Goal: Task Accomplishment & Management: Use online tool/utility

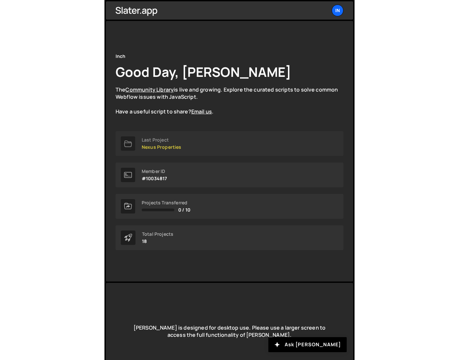
scroll to position [21, 0]
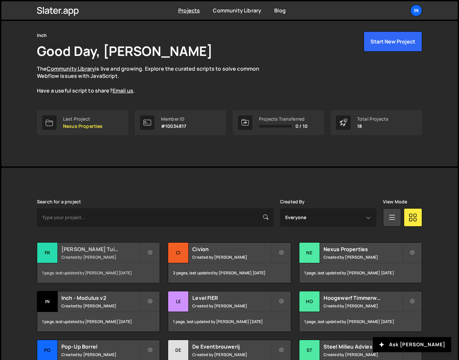
click at [113, 246] on h2 "[PERSON_NAME] Tuinen" at bounding box center [100, 248] width 79 height 7
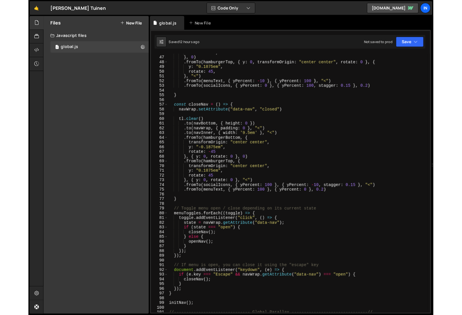
scroll to position [247, 0]
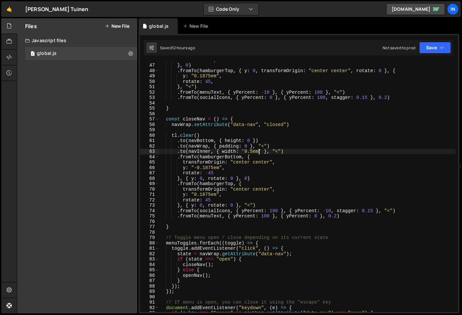
drag, startPoint x: 258, startPoint y: 152, endPoint x: 252, endPoint y: 161, distance: 11.5
click at [258, 152] on div "rotate : - 45 , } , 0 ) . fromTo ( hamburgerTop , { y : 0 , transformOrigin : "…" at bounding box center [307, 188] width 296 height 262
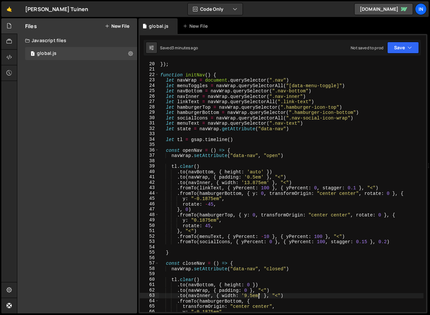
scroll to position [103, 0]
click at [161, 74] on div "}) ; function initNav ( ) { let navWrap = document . querySelector ( ".nav" ) l…" at bounding box center [291, 192] width 265 height 262
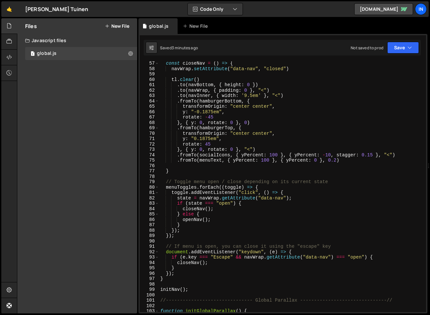
scroll to position [306, 0]
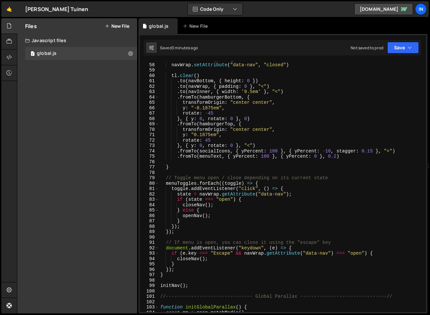
click at [187, 284] on div "const closeNav = ( ) => { navWrap . setAttribute ( "data-nav" , "closed" ) tl .…" at bounding box center [291, 188] width 265 height 262
type textarea "initNav();"
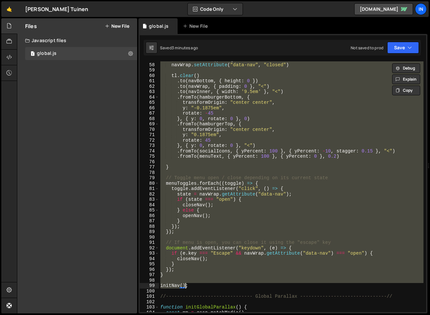
scroll to position [0, 2]
click at [198, 287] on div "const closeNav = ( ) => { navWrap . setAttribute ( "data-nav" , "closed" ) tl .…" at bounding box center [291, 188] width 265 height 262
paste textarea
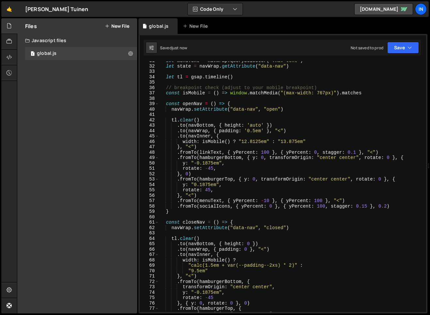
scroll to position [158, 0]
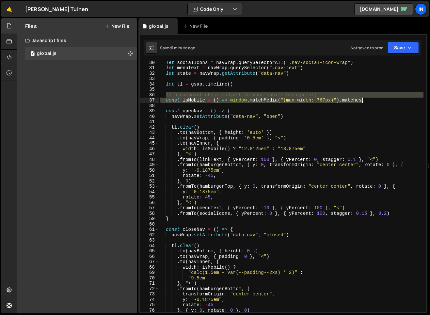
drag, startPoint x: 166, startPoint y: 95, endPoint x: 366, endPoint y: 101, distance: 200.6
click at [366, 101] on div "let socialIcons = navWrap . querySelectorAll ( ".nav-social-icon-wrap" ) let me…" at bounding box center [291, 191] width 265 height 262
type textarea "// breakpoint check (adjust to your mobile breakpoint) const isMobile = () => w…"
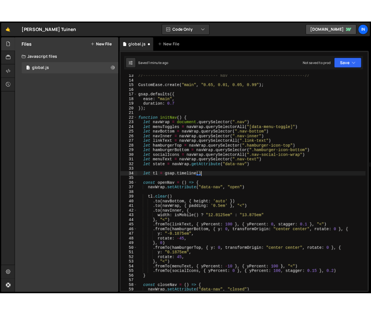
scroll to position [0, 0]
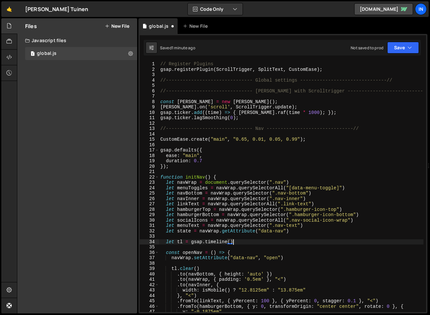
click at [390, 80] on div "// Register Plugins gsap . registerPlugin ( ScrollTrigger , SplitText , CustomE…" at bounding box center [291, 192] width 265 height 262
type textarea "//------------------------------- Global settings -----------------------------…"
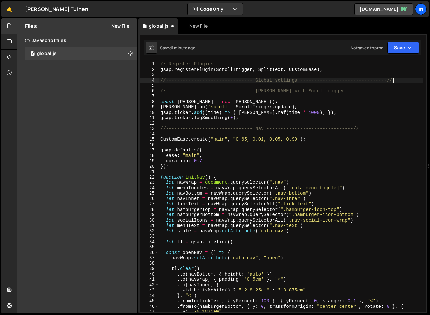
click at [400, 82] on div "// Register Plugins gsap . registerPlugin ( ScrollTrigger , SplitText , CustomE…" at bounding box center [291, 192] width 265 height 262
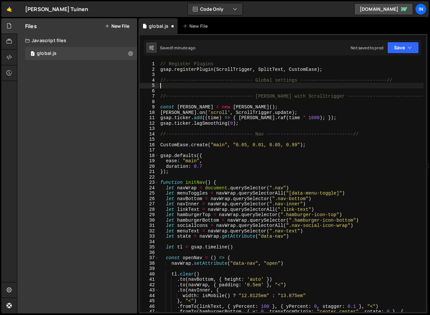
paste textarea "const isMobile = () => window.matchMedia("(max-width: 767px)").matches"
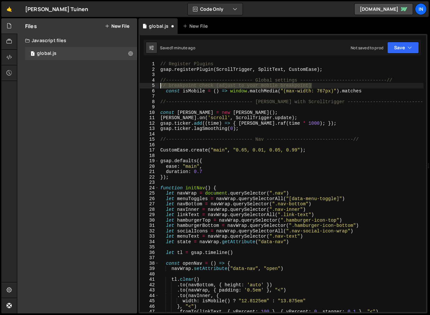
drag, startPoint x: 294, startPoint y: 85, endPoint x: 155, endPoint y: 85, distance: 139.1
click at [155, 85] on div "const isMobile = () => window.matchMedia("(max-width: 767px)").matches 1 2 3 4 …" at bounding box center [283, 186] width 286 height 251
type textarea "// breakpoint check (adjust to your mobile breakpoint)"
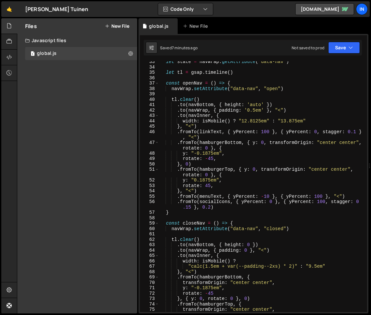
scroll to position [189, 0]
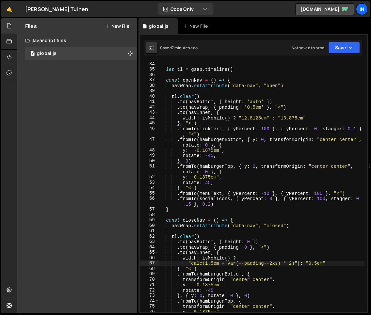
click at [299, 263] on div "let tl = gsap . timeline ( ) const openNav = ( ) => { navWrap . setAttribute ( …" at bounding box center [261, 192] width 205 height 262
drag, startPoint x: 295, startPoint y: 264, endPoint x: 289, endPoint y: 265, distance: 6.1
click at [295, 264] on div "let tl = gsap . timeline ( ) const openNav = ( ) => { navWrap . setAttribute ( …" at bounding box center [261, 192] width 205 height 262
click at [192, 265] on div "let tl = gsap . timeline ( ) const openNav = ( ) => { navWrap . setAttribute ( …" at bounding box center [261, 192] width 205 height 262
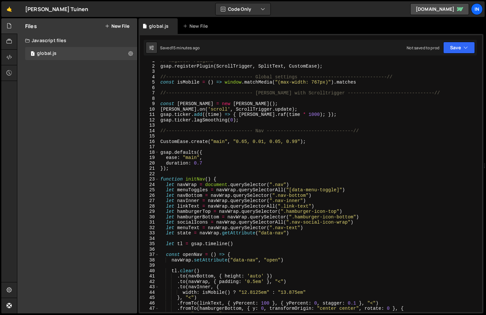
scroll to position [0, 0]
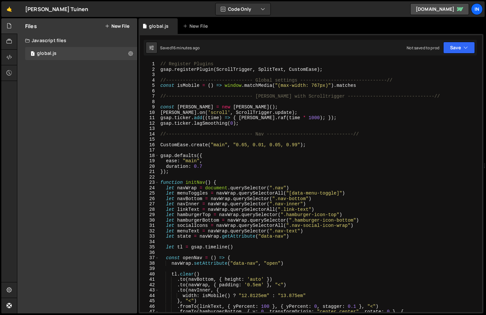
click at [413, 86] on div "// Register Plugins gsap . registerPlugin ( ScrollTrigger , SplitText , CustomE…" at bounding box center [319, 192] width 320 height 262
type textarea "const isMobile = () => window.matchMedia("(max-width: 767px)").matches"
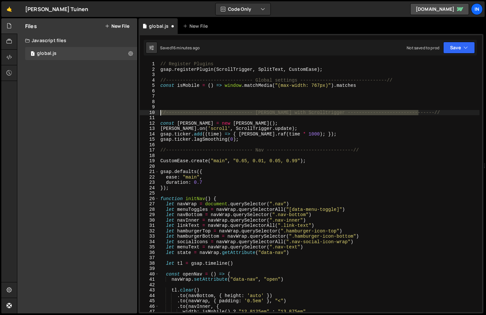
drag, startPoint x: 426, startPoint y: 111, endPoint x: 152, endPoint y: 112, distance: 274.1
click at [152, 112] on div "1 2 3 4 5 6 7 8 9 10 11 12 13 14 15 16 17 18 19 20 21 22 23 24 25 26 27 28 29 3…" at bounding box center [311, 186] width 342 height 251
type textarea "//------------------------------- [PERSON_NAME] with Scrolltrigger ------------…"
click at [173, 89] on div "// Register Plugins gsap . registerPlugin ( ScrollTrigger , SplitText , CustomE…" at bounding box center [319, 192] width 320 height 262
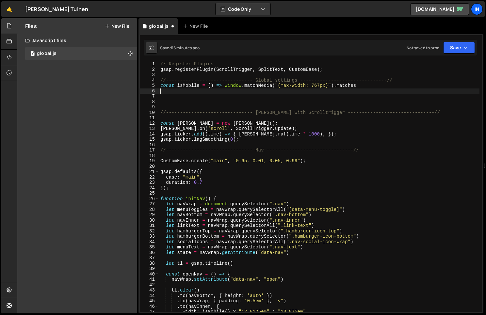
paste textarea "Some notes"
type textarea "Some notes"
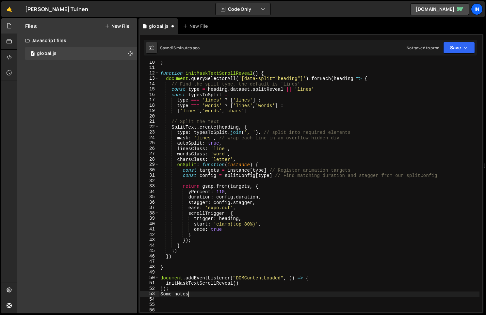
scroll to position [63, 0]
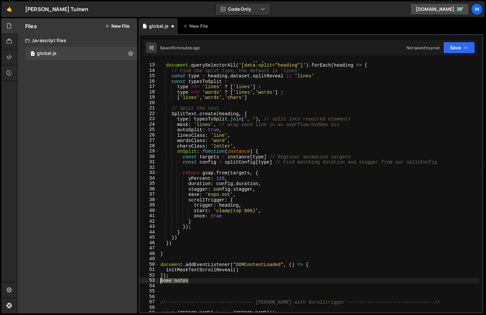
drag, startPoint x: 182, startPoint y: 280, endPoint x: 152, endPoint y: 280, distance: 30.1
click at [152, 280] on div "Some notes 12 13 14 15 16 17 18 19 20 21 22 23 24 25 26 27 28 29 30 31 32 33 34…" at bounding box center [311, 186] width 342 height 251
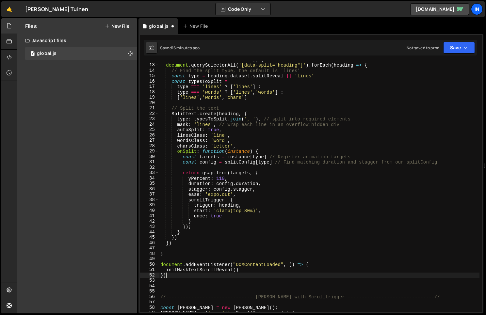
type textarea "}"
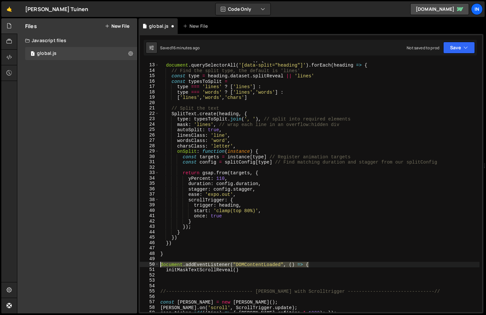
drag, startPoint x: 269, startPoint y: 265, endPoint x: 136, endPoint y: 265, distance: 133.9
click at [136, 265] on div "Files New File Javascript files 1 global.js 0 CSS files Copy share link Edit Fi…" at bounding box center [251, 166] width 469 height 296
type textarea "document.addEventListener("DOMContentLoaded", () => {"
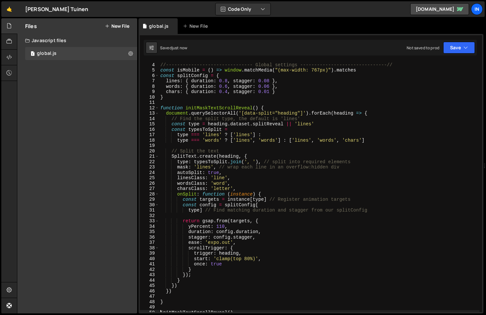
scroll to position [0, 0]
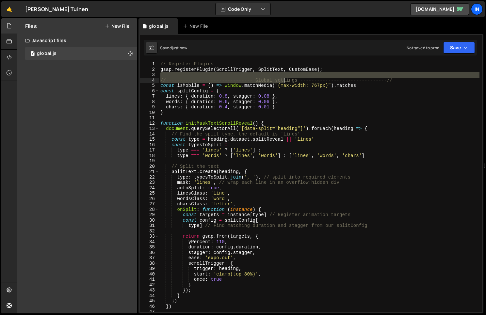
drag, startPoint x: 404, startPoint y: 77, endPoint x: 285, endPoint y: 79, distance: 118.6
click at [254, 82] on div "// Register Plugins gsap . registerPlugin ( ScrollTrigger , SplitText , CustomE…" at bounding box center [319, 192] width 320 height 262
type textarea "//------------------------------- Global settings -----------------------------…"
click at [389, 76] on div "// Register Plugins gsap . registerPlugin ( ScrollTrigger , SplitText , CustomE…" at bounding box center [319, 186] width 320 height 251
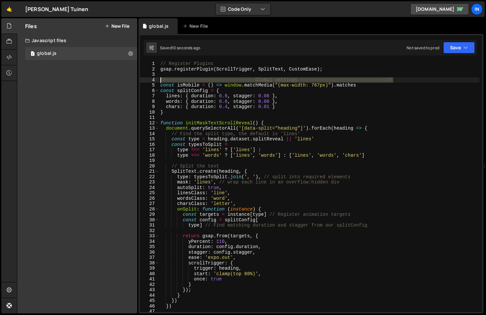
scroll to position [0, 0]
drag, startPoint x: 389, startPoint y: 79, endPoint x: 159, endPoint y: 79, distance: 229.6
click at [159, 79] on div "// Register Plugins gsap . registerPlugin ( ScrollTrigger , SplitText , CustomE…" at bounding box center [319, 192] width 320 height 262
type textarea "//------------------------------- Global settings -----------------------------…"
click at [166, 118] on div "// Register Plugins gsap . registerPlugin ( ScrollTrigger , SplitText , CustomE…" at bounding box center [319, 192] width 320 height 262
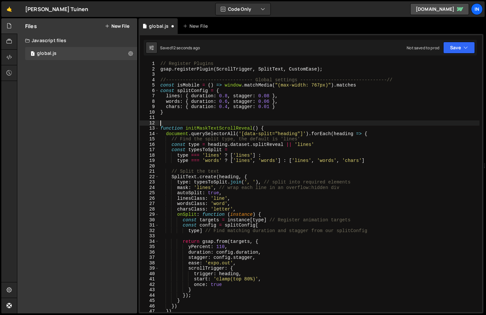
paste textarea "//------------------------------- Global settings -----------------------------…"
drag, startPoint x: 299, startPoint y: 122, endPoint x: 276, endPoint y: 125, distance: 22.5
click at [299, 122] on div "// Register Plugins gsap . registerPlugin ( ScrollTrigger , SplitText , CustomE…" at bounding box center [319, 192] width 320 height 262
click at [255, 122] on div "// Register Plugins gsap . registerPlugin ( ScrollTrigger , SplitText , CustomE…" at bounding box center [319, 192] width 320 height 262
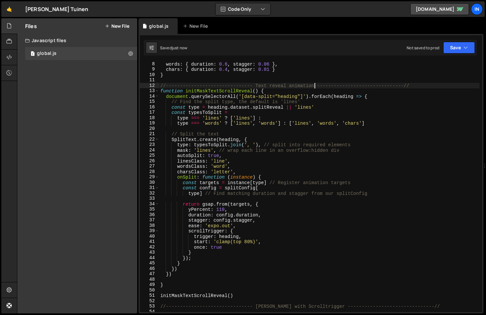
scroll to position [52, 0]
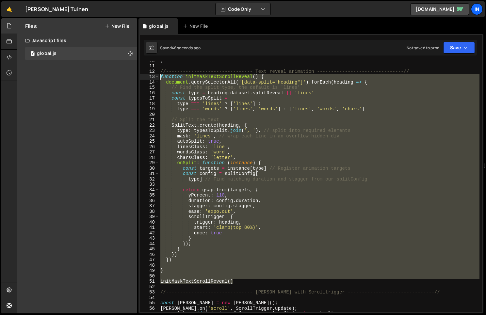
drag, startPoint x: 242, startPoint y: 280, endPoint x: 141, endPoint y: 78, distance: 225.1
click at [141, 78] on div "//------------------------------- Text reveal animation -----------------------…" at bounding box center [311, 186] width 342 height 251
paste textarea "});"
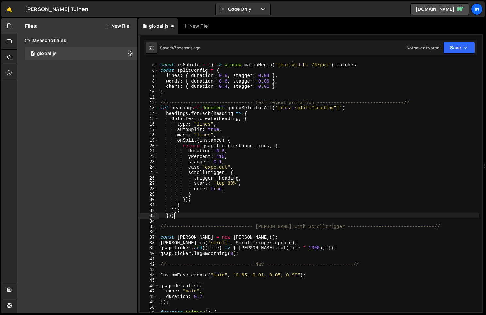
scroll to position [11, 0]
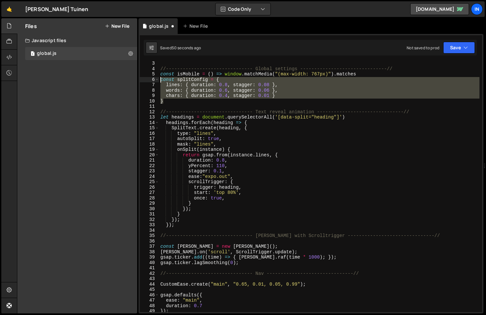
drag, startPoint x: 161, startPoint y: 95, endPoint x: 146, endPoint y: 79, distance: 22.6
click at [146, 79] on div "}); 3 4 5 6 7 8 9 10 11 12 13 14 15 16 17 18 19 20 21 22 23 24 25 26 27 28 29 3…" at bounding box center [311, 186] width 342 height 251
type textarea "const splitConfig = { lines: { duration: 0.8, stagger: 0.08 },"
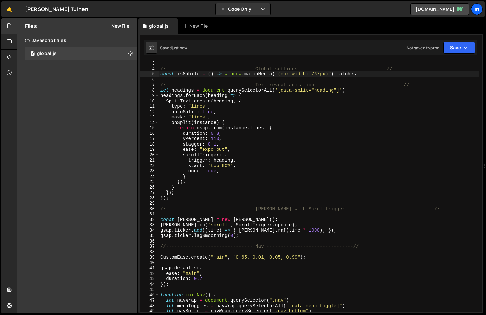
click at [425, 84] on div "//------------------------------- Global settings -----------------------------…" at bounding box center [319, 192] width 320 height 262
type textarea "//------------------------------- Text reveal animation -----------------------…"
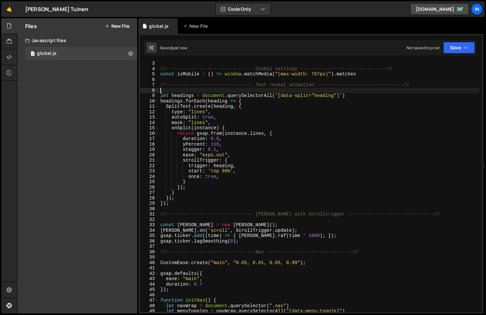
click at [397, 73] on div "//------------------------------- Global settings -----------------------------…" at bounding box center [319, 192] width 320 height 262
type textarea "const isMobile = () => window.matchMedia("(max-width: 767px)").matches"
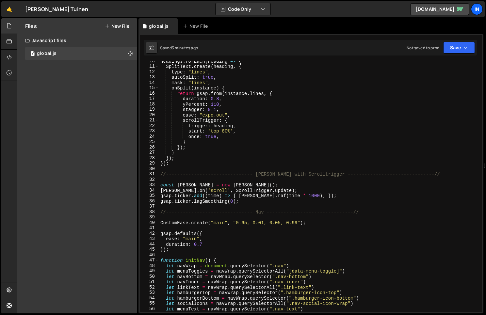
scroll to position [52, 0]
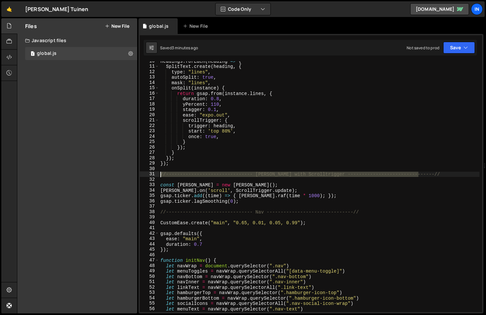
drag, startPoint x: 415, startPoint y: 172, endPoint x: 152, endPoint y: 174, distance: 262.6
click at [152, 174] on div "10 11 12 13 14 15 16 17 18 19 20 21 22 23 24 25 26 27 28 29 30 31 32 33 34 35 3…" at bounding box center [311, 186] width 342 height 251
type textarea "//------------------------------- [PERSON_NAME] with Scrolltrigger ------------…"
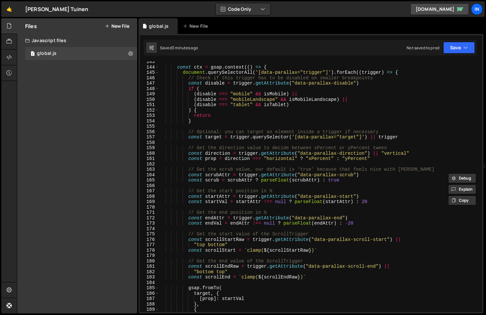
scroll to position [998, 0]
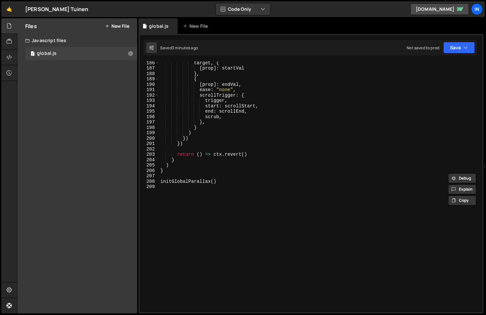
click at [252, 199] on div "target , { [ prop ] : startVal } , { [ prop ] : endVal , ease : "none" , scroll…" at bounding box center [319, 191] width 320 height 262
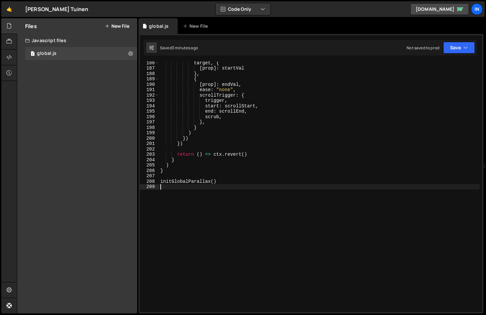
paste textarea "//------------------------------- [PERSON_NAME] with Scrolltrigger ------------…"
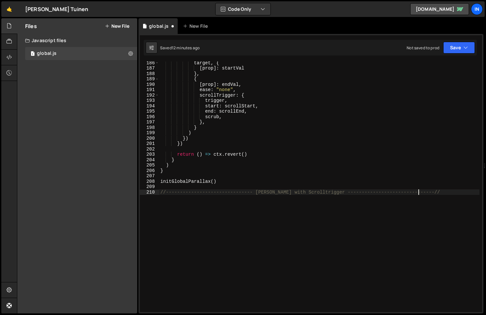
click at [228, 205] on div "target , { [ prop ] : startVal } , { [ prop ] : endVal , ease : "none" , scroll…" at bounding box center [319, 191] width 320 height 262
drag, startPoint x: 322, startPoint y: 192, endPoint x: 256, endPoint y: 192, distance: 66.3
click at [256, 192] on div "target , { [ prop ] : startVal } , { [ prop ] : endVal , ease : "none" , scroll…" at bounding box center [319, 191] width 320 height 262
type textarea "//------------------------------- Directional hover ---------------------------…"
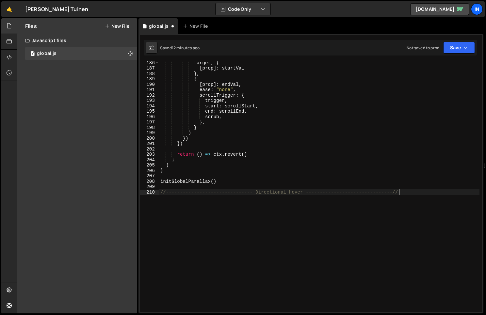
click at [237, 225] on div "target , { [ prop ] : startVal } , { [ prop ] : endVal , ease : "none" , scroll…" at bounding box center [319, 191] width 320 height 262
paste textarea "});"
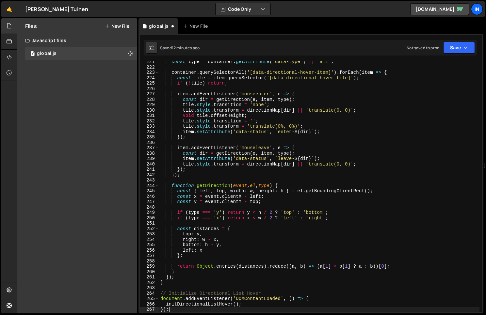
type textarea "}"
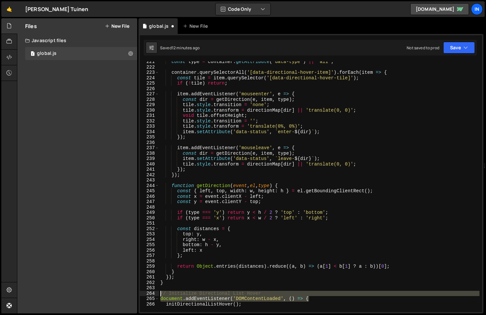
drag, startPoint x: 305, startPoint y: 298, endPoint x: 146, endPoint y: 293, distance: 158.5
click at [146, 293] on div "initDirectionalListHover(); 221 222 223 224 225 226 227 228 229 230 231 232 233…" at bounding box center [311, 186] width 342 height 251
type textarea "// Initialize Directional List Hover document.addEventListener('DOMContentLoade…"
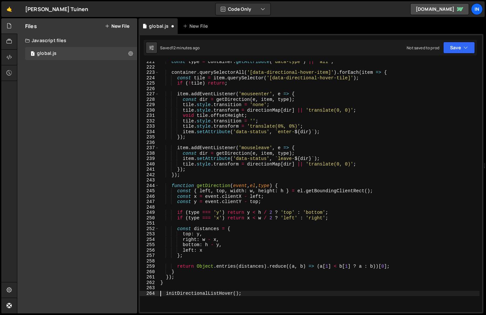
type textarea "initDirectionalListHover();"
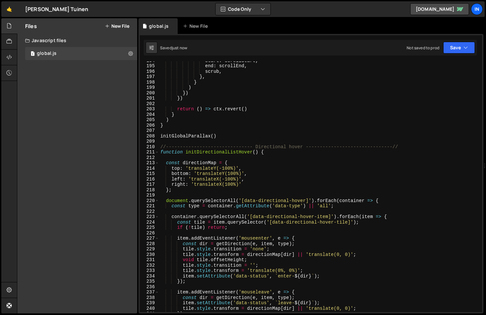
scroll to position [1040, 0]
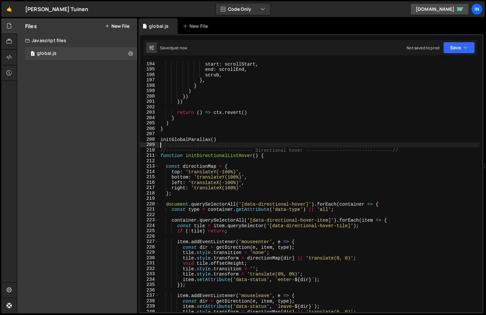
click at [408, 147] on div "start : scrollStart , end : scrollEnd , scrub , } , } ) }) }) return ( ) => ctx…" at bounding box center [319, 192] width 320 height 262
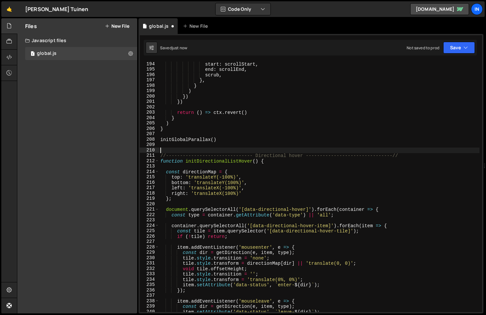
click at [406, 154] on div "start : scrollStart , end : scrollEnd , scrub , } , } ) }) }) return ( ) => ctx…" at bounding box center [319, 192] width 320 height 262
type textarea "//------------------------------- Directional hover ---------------------------…"
click at [292, 151] on div "start : scrollStart , end : scrollEnd , scrub , } , } ) }) }) return ( ) => ctx…" at bounding box center [319, 192] width 320 height 262
type textarea "//------------------------------- Directional List Hover ----------------------…"
